Goal: Information Seeking & Learning: Learn about a topic

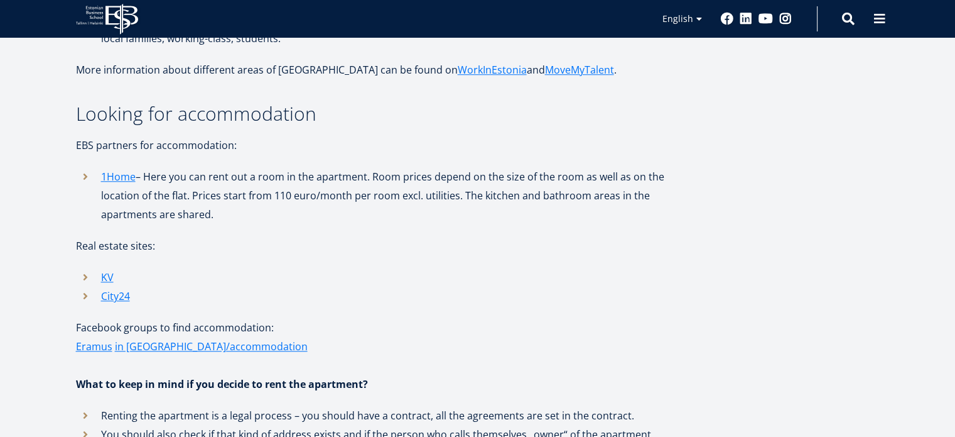
scroll to position [1220, 0]
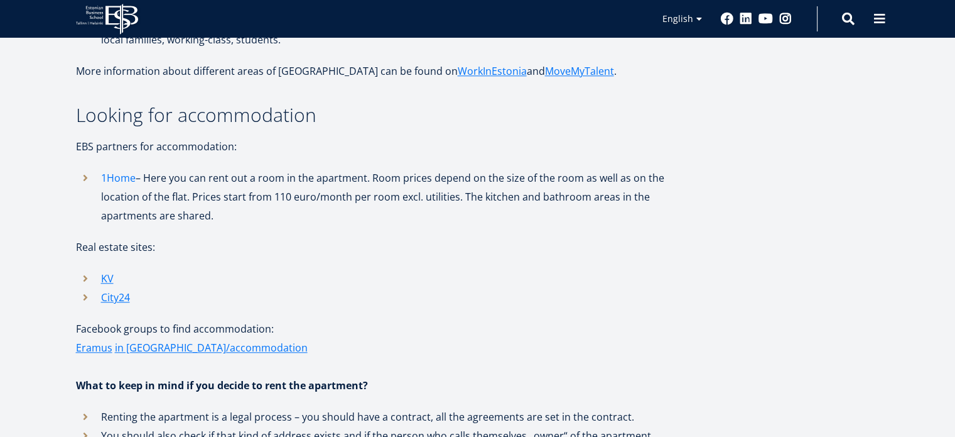
click at [118, 168] on link "1Home" at bounding box center [118, 177] width 35 height 19
click at [112, 168] on link "1Home" at bounding box center [118, 177] width 35 height 19
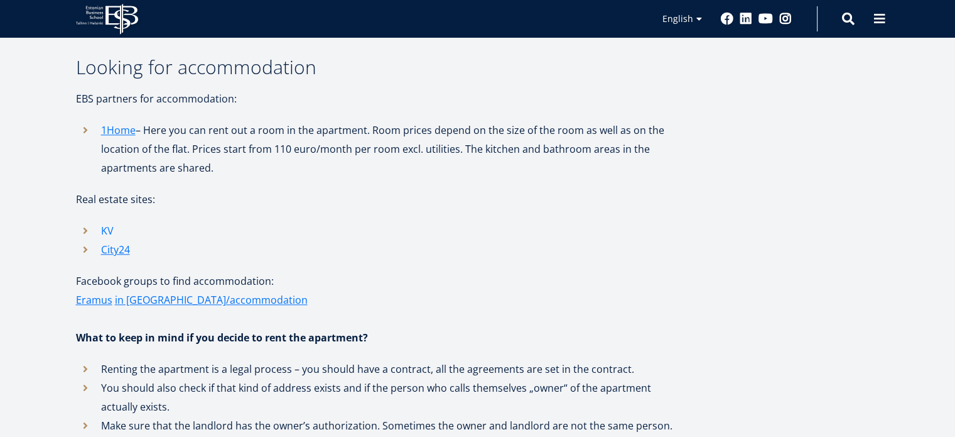
click at [107, 221] on link "KV" at bounding box center [107, 230] width 13 height 19
click at [123, 240] on link "City24" at bounding box center [115, 249] width 29 height 19
click at [108, 221] on link "KV" at bounding box center [107, 230] width 13 height 19
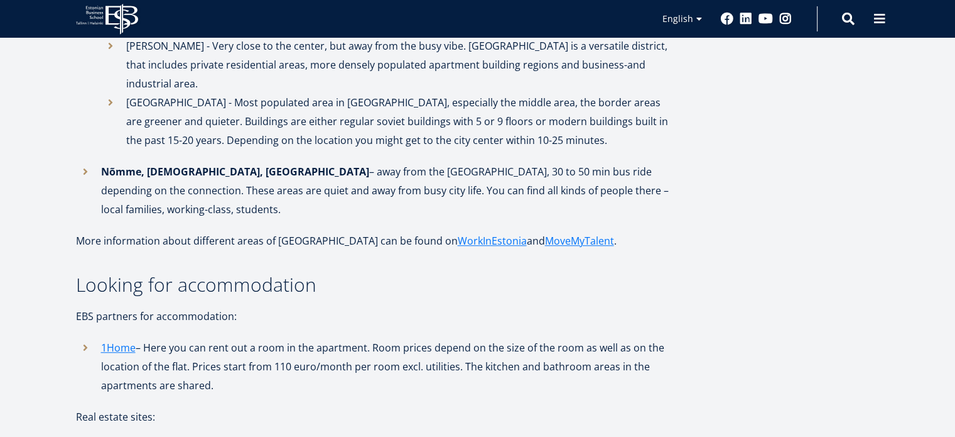
scroll to position [1049, 0]
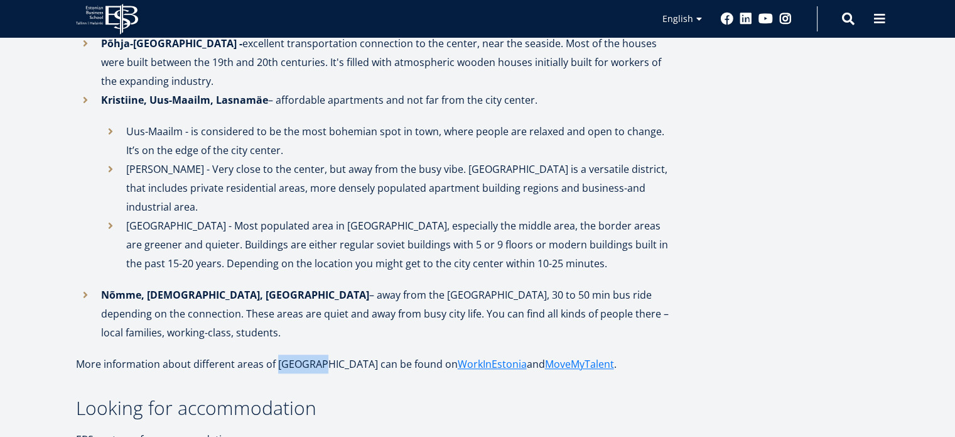
scroll to position [909, 0]
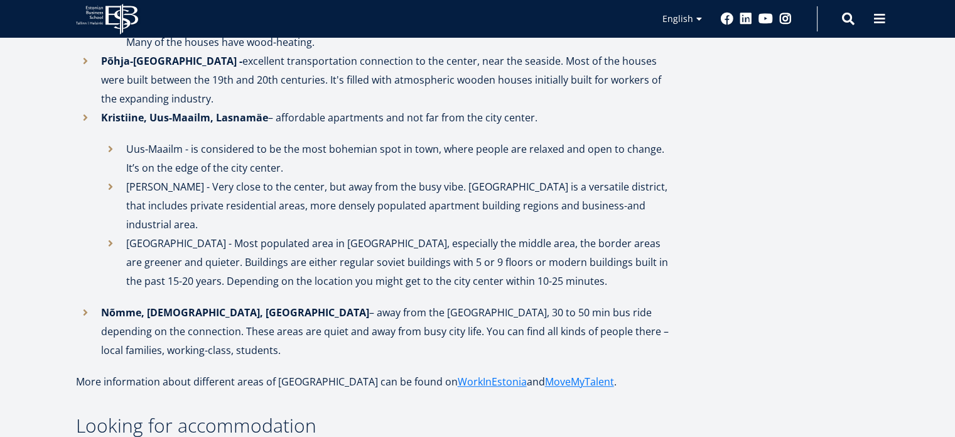
click at [327, 234] on li "[GEOGRAPHIC_DATA] - Most populated area in [GEOGRAPHIC_DATA], especially the mi…" at bounding box center [387, 262] width 572 height 57
click at [269, 143] on li "Uus-Maailm - is considered to be the most bohemian spot in town, where people a…" at bounding box center [387, 158] width 572 height 38
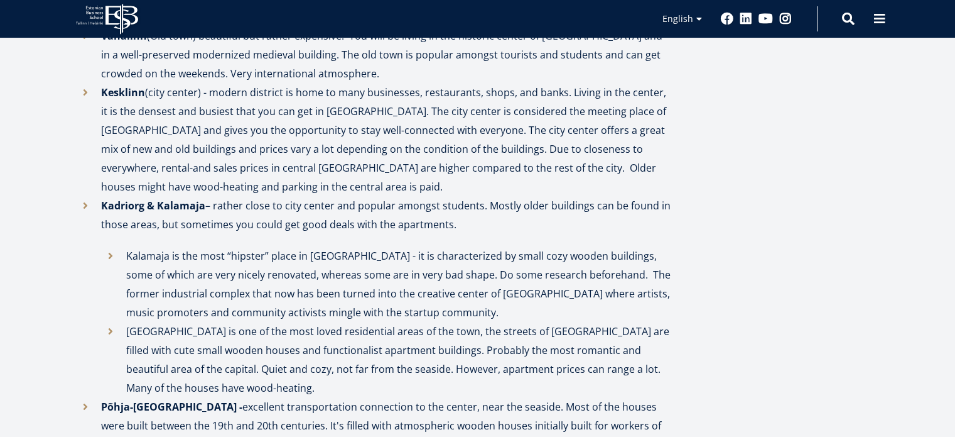
scroll to position [565, 0]
click at [384, 205] on li "Kadriorg & Kalamaja – rather close to city center and popular amongst students.…" at bounding box center [374, 295] width 597 height 201
click at [404, 158] on p "Kesklinn (city center) - modern district is home to many businesses, restaurant…" at bounding box center [387, 138] width 572 height 113
click at [272, 185] on p "Kesklinn (city center) - modern district is home to many businesses, restaurant…" at bounding box center [387, 138] width 572 height 113
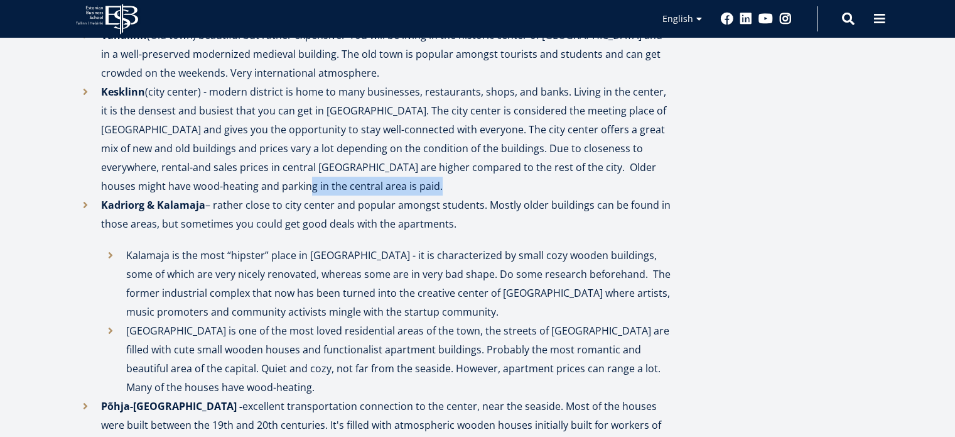
click at [272, 185] on p "Kesklinn (city center) - modern district is home to many businesses, restaurant…" at bounding box center [387, 138] width 572 height 113
click at [284, 185] on p "Kesklinn (city center) - modern district is home to many businesses, restaurant…" at bounding box center [387, 138] width 572 height 113
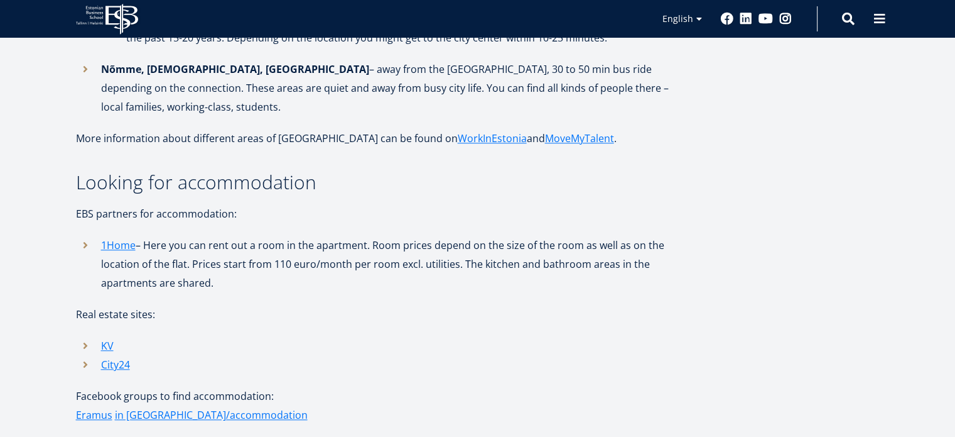
scroll to position [1141, 0]
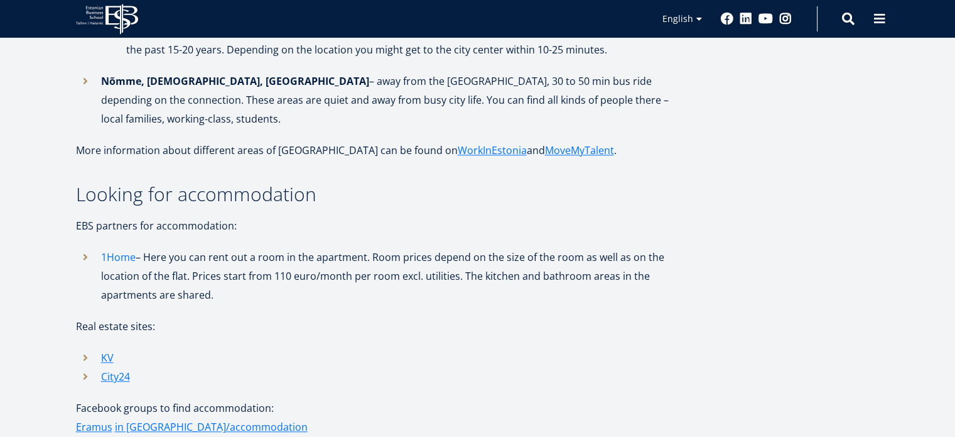
click at [130, 247] on link "1Home" at bounding box center [118, 256] width 35 height 19
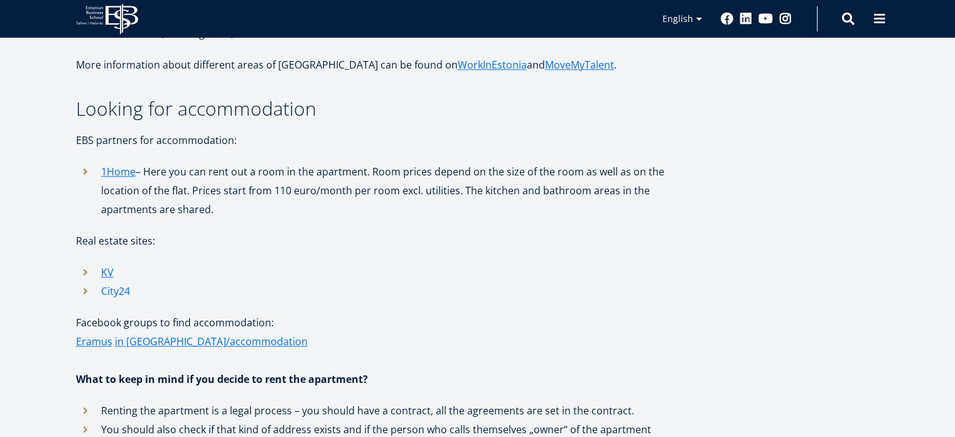
click at [120, 281] on link "City24" at bounding box center [115, 290] width 29 height 19
click at [118, 162] on link "1Home" at bounding box center [118, 171] width 35 height 19
click at [105, 263] on link "KV" at bounding box center [107, 272] width 13 height 19
click at [125, 162] on link "1Home" at bounding box center [118, 171] width 35 height 19
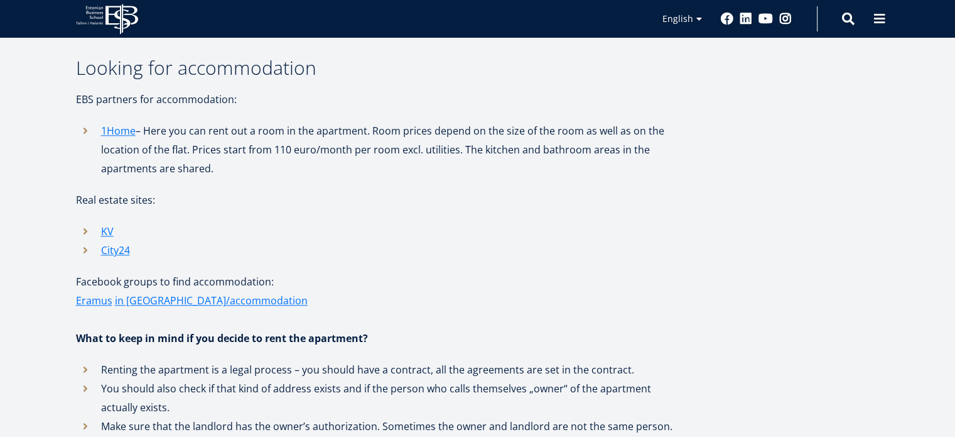
scroll to position [1267, 0]
click at [111, 221] on link "KV" at bounding box center [107, 230] width 13 height 19
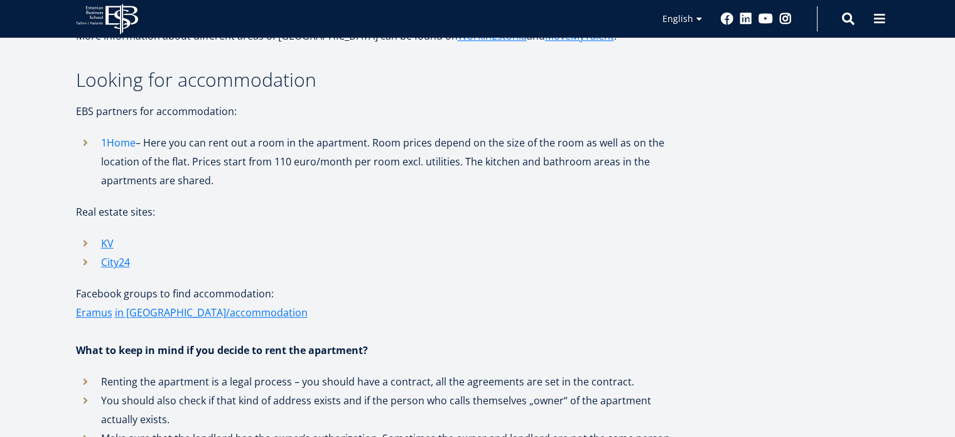
click at [118, 133] on link "1Home" at bounding box center [118, 142] width 35 height 19
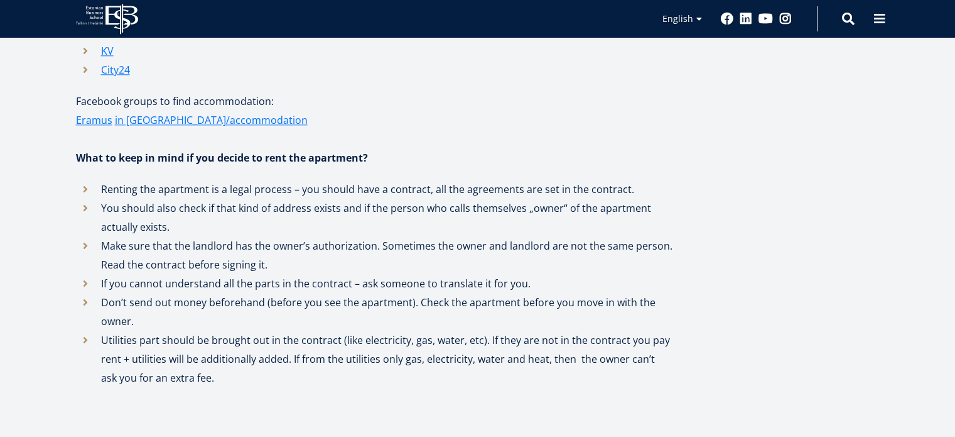
scroll to position [1448, 0]
click at [156, 110] on link "in [GEOGRAPHIC_DATA]/accommodation" at bounding box center [211, 119] width 193 height 19
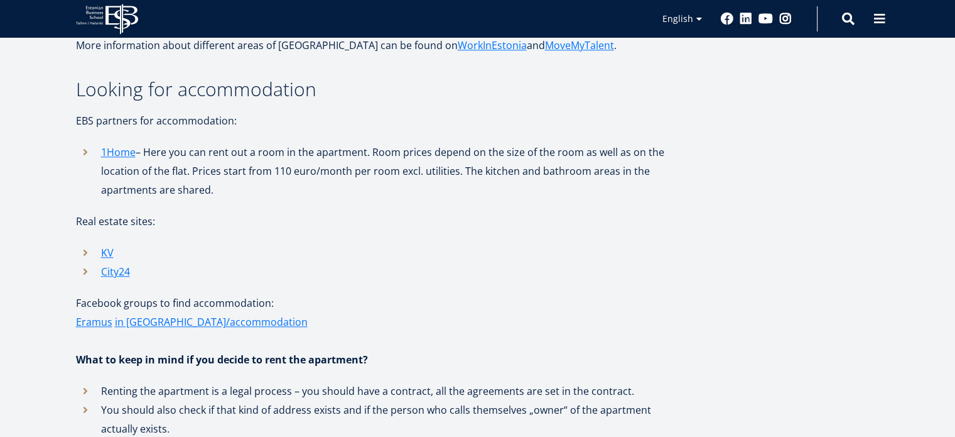
scroll to position [1240, 0]
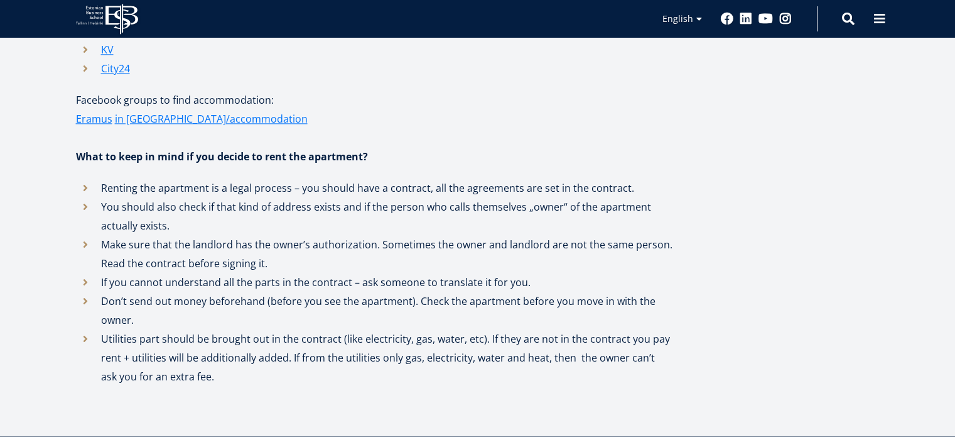
scroll to position [1447, 0]
